Goal: Use online tool/utility: Utilize a website feature to perform a specific function

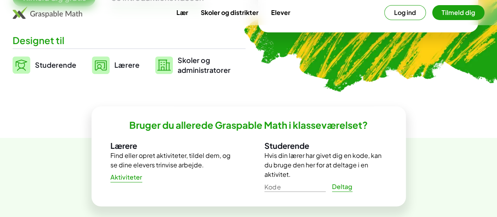
scroll to position [176, 0]
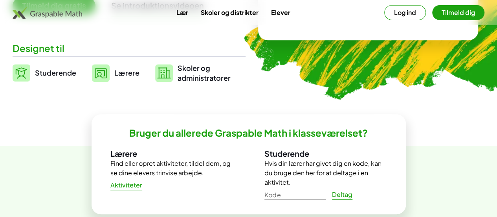
click at [52, 70] on link "Studerende" at bounding box center [45, 73] width 64 height 20
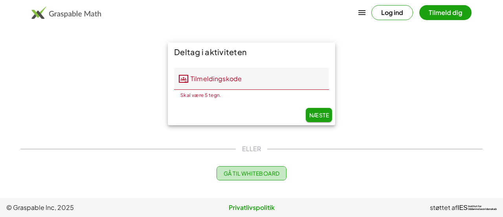
click at [240, 172] on font "Gå til Whiteboard" at bounding box center [252, 172] width 56 height 7
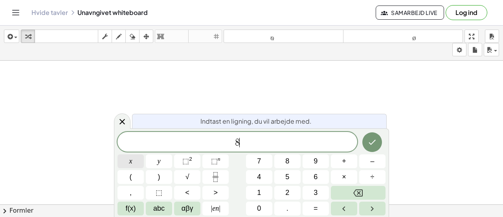
click at [128, 162] on button "x" at bounding box center [131, 161] width 26 height 14
click at [376, 160] on button "–" at bounding box center [372, 161] width 26 height 14
click at [293, 161] on button "8" at bounding box center [287, 161] width 26 height 14
click at [310, 208] on button "=" at bounding box center [316, 208] width 26 height 14
click at [292, 195] on button "2" at bounding box center [287, 192] width 26 height 14
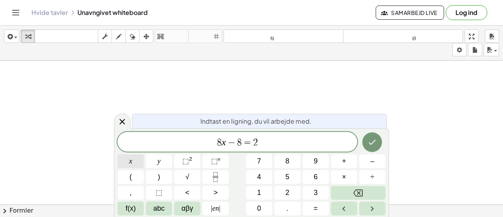
click at [130, 160] on font "x" at bounding box center [130, 161] width 3 height 8
click at [347, 158] on button "+" at bounding box center [344, 161] width 26 height 14
click at [259, 192] on font "1" at bounding box center [259, 192] width 4 height 8
click at [314, 171] on span "6" at bounding box center [316, 176] width 4 height 11
click at [378, 141] on button "Færdig" at bounding box center [372, 142] width 20 height 20
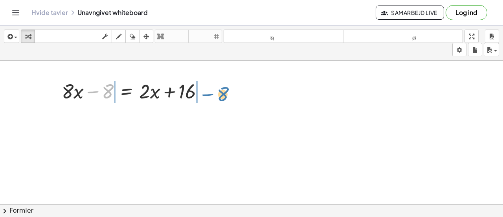
drag, startPoint x: 107, startPoint y: 92, endPoint x: 222, endPoint y: 96, distance: 115.6
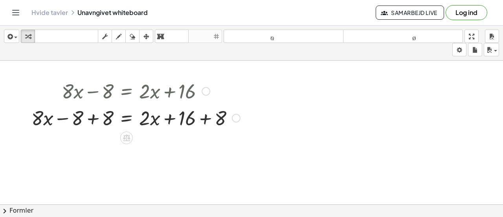
click at [207, 119] on div at bounding box center [136, 117] width 217 height 27
click at [127, 118] on div "+ · 8 · x = + · 2 · x + 16 − 8 + 8 + 8 24" at bounding box center [127, 118] width 0 height 0
click at [59, 116] on div at bounding box center [123, 117] width 190 height 27
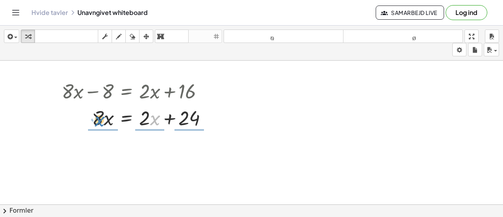
drag, startPoint x: 152, startPoint y: 119, endPoint x: 97, endPoint y: 119, distance: 54.2
click at [97, 119] on div at bounding box center [138, 117] width 160 height 27
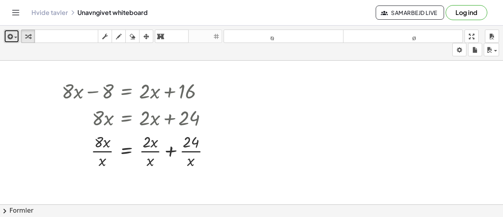
click at [14, 37] on span "button" at bounding box center [15, 38] width 3 height 2
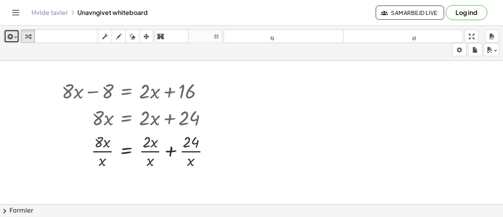
click at [5, 37] on button "indsæt" at bounding box center [11, 35] width 15 height 13
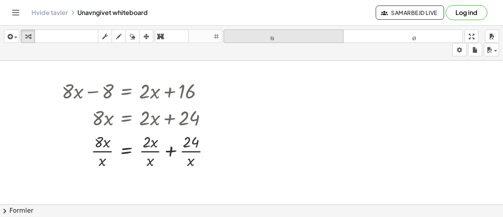
click at [262, 29] on button "format_størrelse mindre" at bounding box center [284, 35] width 120 height 13
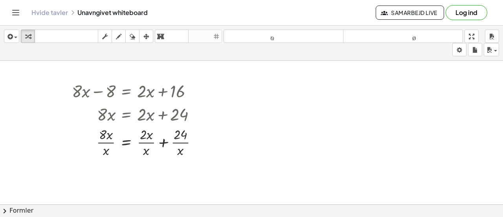
drag, startPoint x: 477, startPoint y: 33, endPoint x: 477, endPoint y: 81, distance: 47.6
click at [477, 81] on div "indsæt vælg én: Matematisk udtryk Fungere Tekst YouTube-video Graftegning Geome…" at bounding box center [251, 121] width 503 height 191
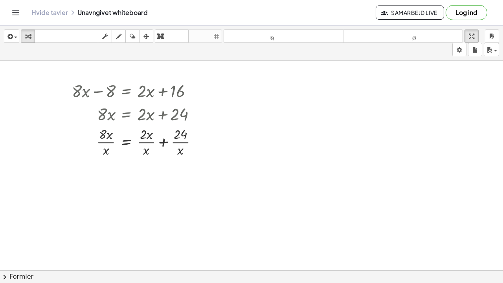
click at [474, 0] on html "Begribelige matematikaktiviteter Kom i gang Aktivitetsbank Tildelt arbejde Klas…" at bounding box center [251, 141] width 503 height 283
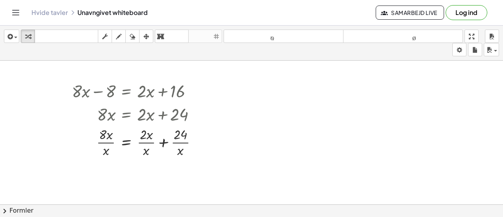
click at [469, 12] on font "Log ind" at bounding box center [466, 12] width 22 height 8
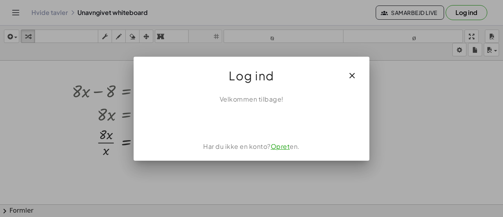
click at [351, 73] on icon "button" at bounding box center [351, 75] width 9 height 9
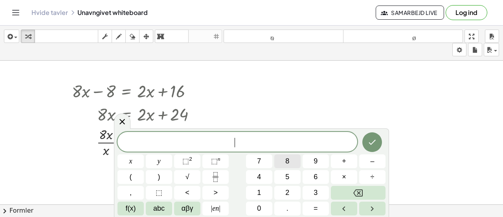
click at [286, 157] on font "8" at bounding box center [287, 161] width 4 height 8
click at [131, 160] on font "x" at bounding box center [130, 161] width 3 height 8
click at [373, 161] on font "–" at bounding box center [372, 161] width 4 height 8
click at [277, 154] on div "8 x − x y ⬚ 2 ⬚ n 7 8 9 + – ( ) √ 4 5 6 × ÷ , ⬚ < > 1 2 3 f(x) abc αβγ | en | 0…" at bounding box center [252, 173] width 268 height 83
click at [287, 161] on font "8" at bounding box center [287, 161] width 4 height 8
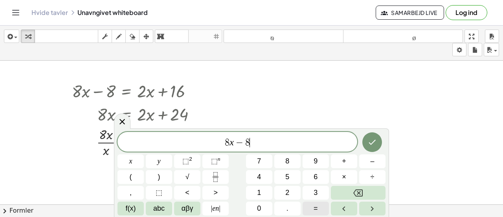
click at [314, 208] on font "=" at bounding box center [316, 208] width 4 height 8
click at [285, 189] on button "2" at bounding box center [287, 192] width 26 height 14
click at [132, 158] on font "x" at bounding box center [130, 161] width 3 height 8
click at [339, 158] on button "+" at bounding box center [344, 161] width 26 height 14
click at [255, 191] on button "1" at bounding box center [259, 192] width 26 height 14
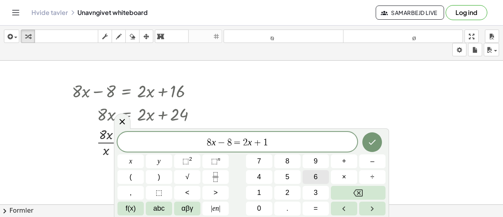
click at [313, 174] on button "6" at bounding box center [316, 177] width 26 height 14
click at [373, 134] on button "Færdig" at bounding box center [372, 142] width 20 height 20
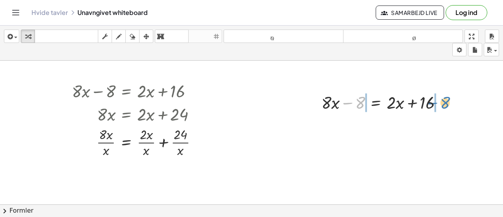
drag, startPoint x: 360, startPoint y: 101, endPoint x: 446, endPoint y: 101, distance: 86.1
click at [446, 101] on div at bounding box center [385, 101] width 135 height 23
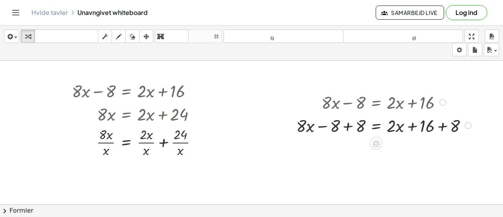
click at [340, 128] on div at bounding box center [384, 124] width 185 height 23
click at [353, 126] on div at bounding box center [384, 124] width 185 height 23
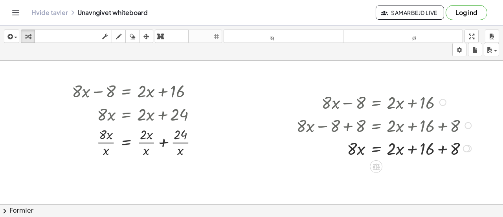
click at [439, 122] on div at bounding box center [384, 124] width 185 height 23
click at [439, 149] on div at bounding box center [384, 147] width 185 height 23
click at [433, 140] on div at bounding box center [433, 140] width 0 height 0
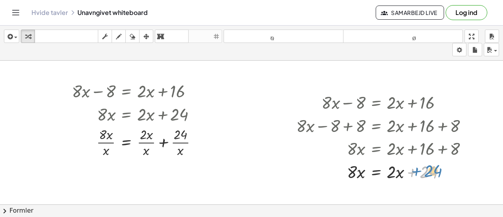
click at [431, 168] on div at bounding box center [384, 170] width 185 height 23
drag, startPoint x: 397, startPoint y: 170, endPoint x: 451, endPoint y: 166, distance: 54.4
click at [451, 166] on div at bounding box center [384, 170] width 185 height 23
click at [424, 169] on div at bounding box center [384, 170] width 185 height 23
drag, startPoint x: 413, startPoint y: 170, endPoint x: 312, endPoint y: 168, distance: 101.8
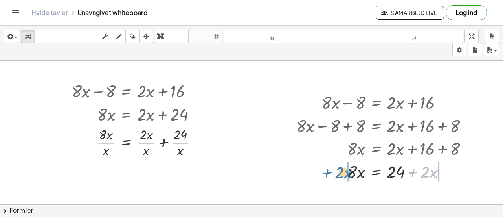
click at [312, 168] on div at bounding box center [384, 170] width 185 height 23
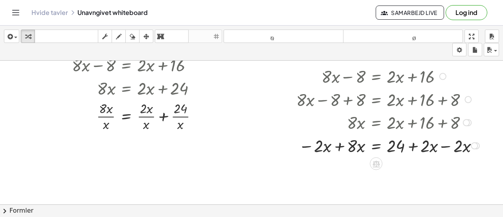
click at [336, 147] on div at bounding box center [388, 144] width 193 height 23
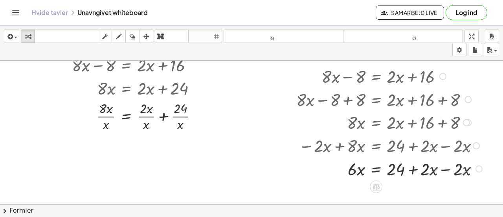
click at [450, 147] on div at bounding box center [390, 144] width 196 height 23
click at [449, 168] on div at bounding box center [390, 167] width 196 height 23
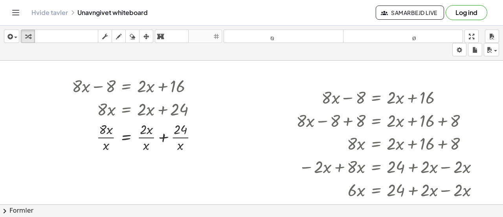
scroll to position [9, 0]
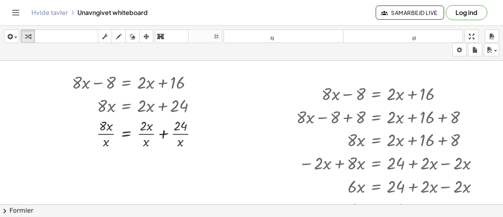
click at [126, 179] on div at bounding box center [251, 195] width 503 height 287
click at [207, 149] on div at bounding box center [138, 133] width 140 height 34
click at [227, 113] on div at bounding box center [251, 195] width 503 height 287
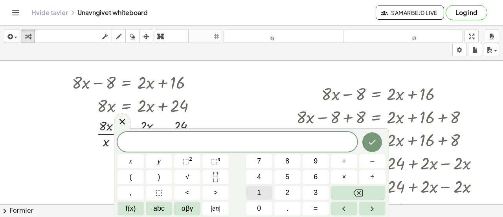
click at [261, 189] on font "1" at bounding box center [259, 192] width 4 height 8
click at [257, 207] on font "0" at bounding box center [259, 208] width 4 height 8
click at [134, 162] on button "x" at bounding box center [131, 161] width 26 height 14
click at [349, 159] on button "+" at bounding box center [344, 161] width 26 height 14
click at [259, 175] on font "4" at bounding box center [259, 177] width 4 height 8
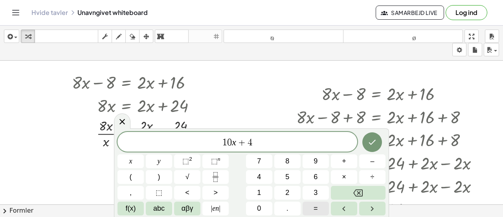
click at [319, 206] on button "=" at bounding box center [316, 208] width 26 height 14
click at [292, 177] on button "5" at bounding box center [287, 177] width 26 height 14
click at [374, 160] on font "–" at bounding box center [372, 161] width 4 height 8
click at [129, 160] on font "x" at bounding box center [130, 161] width 3 height 8
click at [374, 171] on span "÷" at bounding box center [373, 176] width 4 height 11
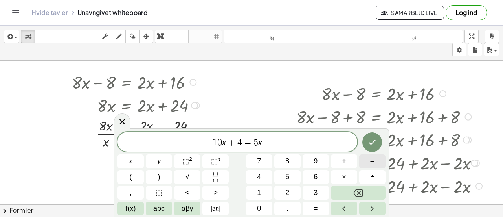
click at [369, 160] on button "–" at bounding box center [372, 161] width 26 height 14
click at [283, 191] on button "2" at bounding box center [287, 192] width 26 height 14
click at [264, 178] on button "4" at bounding box center [259, 177] width 26 height 14
click at [376, 140] on icon "Færdig" at bounding box center [371, 141] width 9 height 9
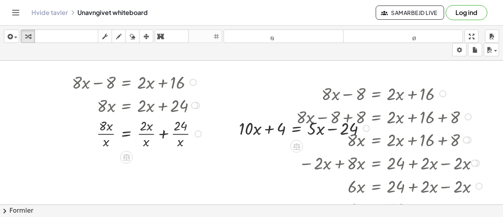
scroll to position [0, 0]
